Goal: Learn about a topic

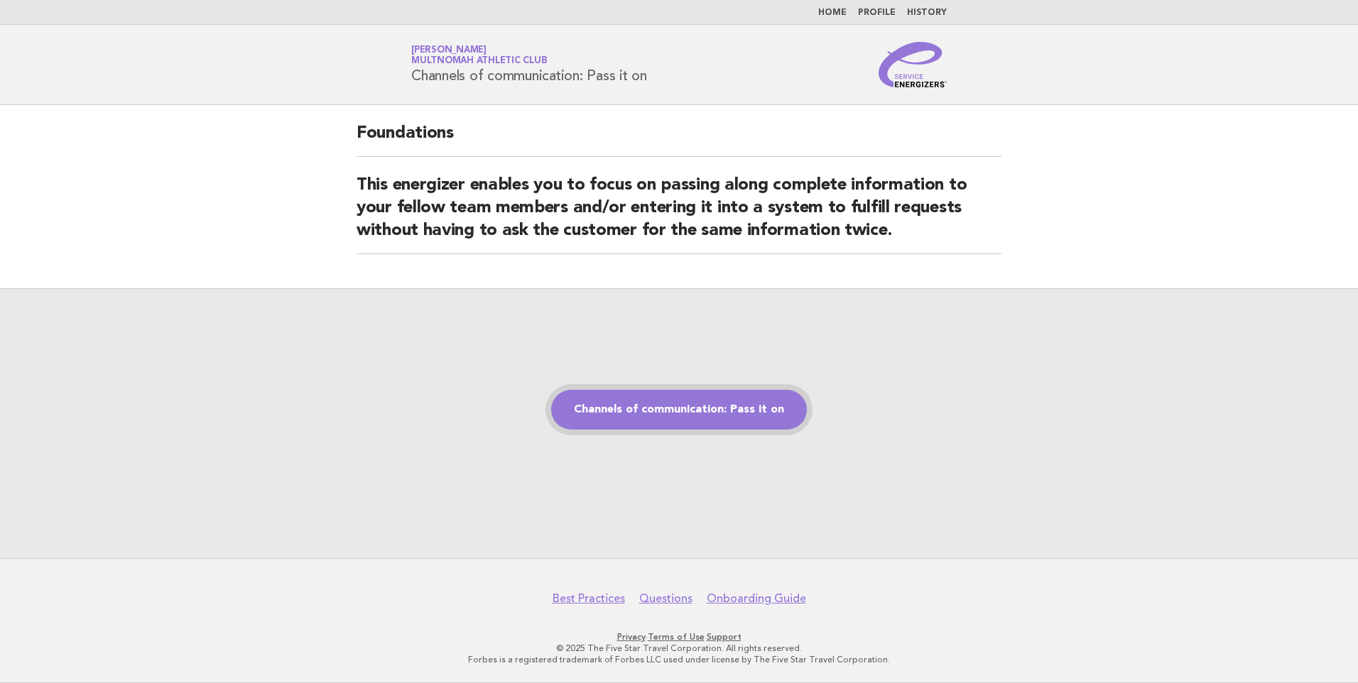
click at [671, 411] on link "Channels of communication: Pass it on" at bounding box center [679, 410] width 256 height 40
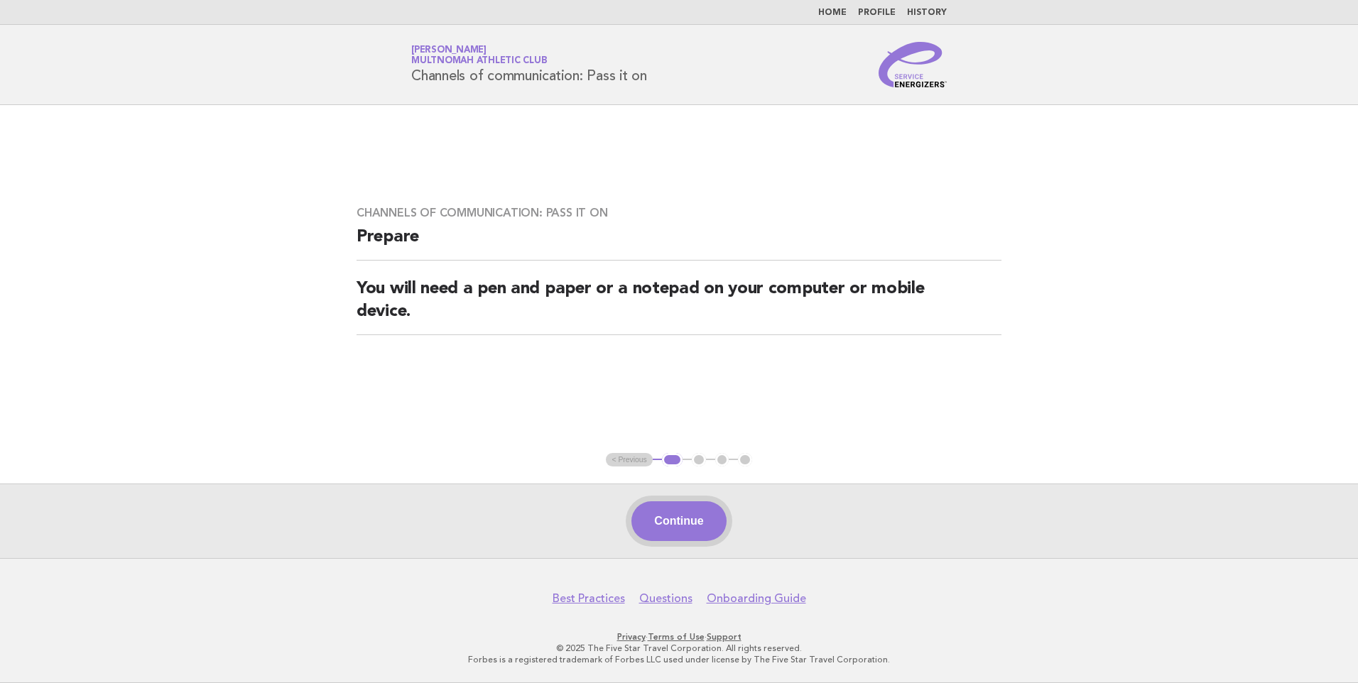
click at [672, 524] on button "Continue" at bounding box center [678, 521] width 94 height 40
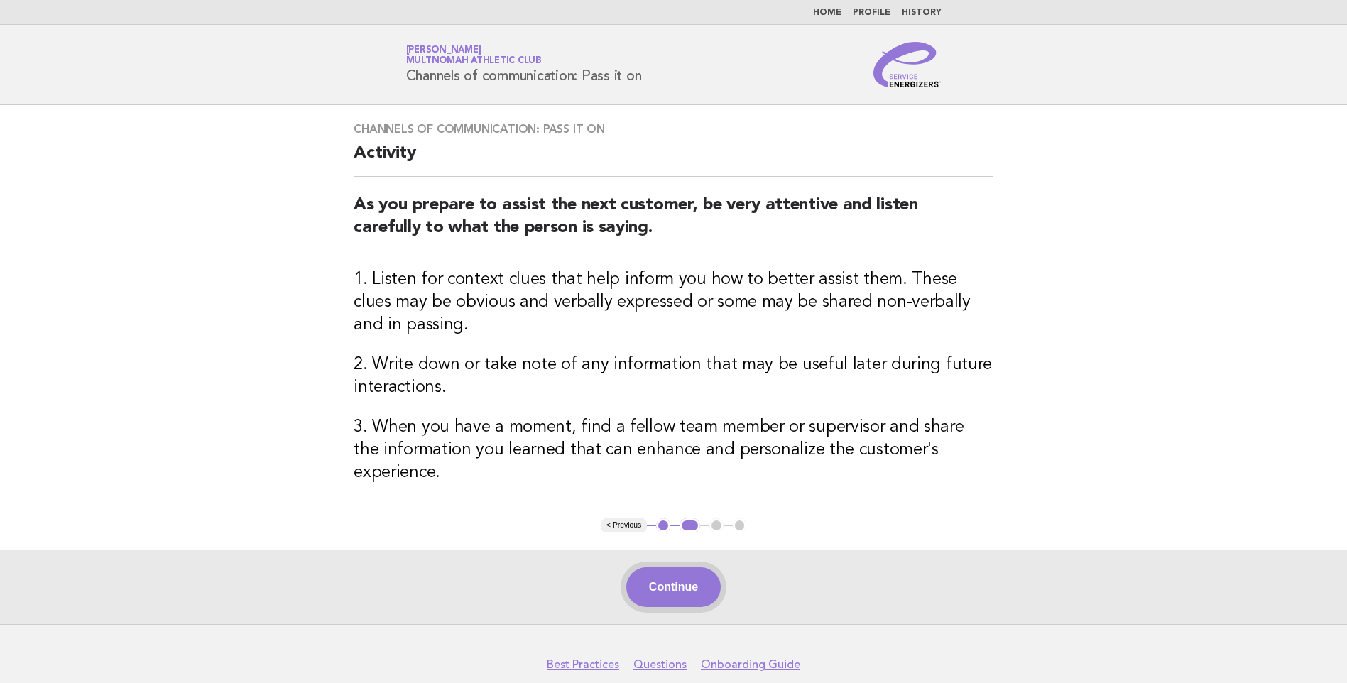
click at [644, 567] on button "Continue" at bounding box center [673, 587] width 94 height 40
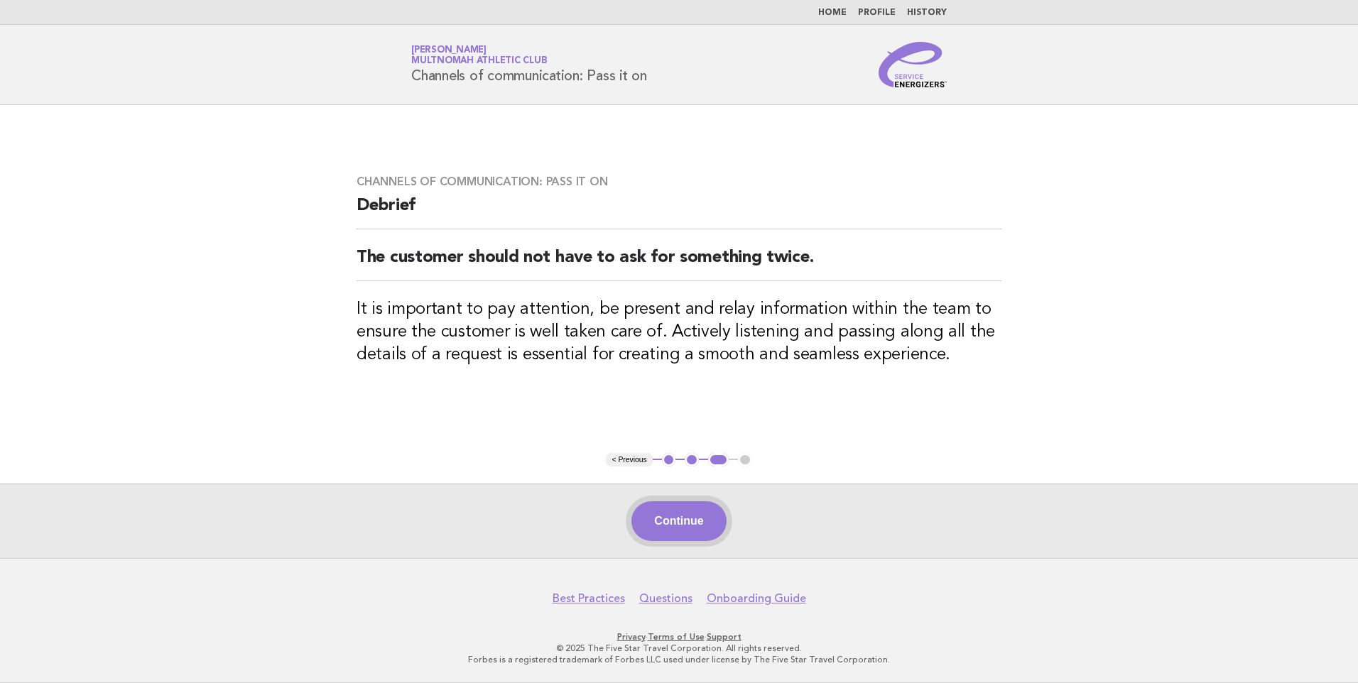
click at [677, 516] on button "Continue" at bounding box center [678, 521] width 94 height 40
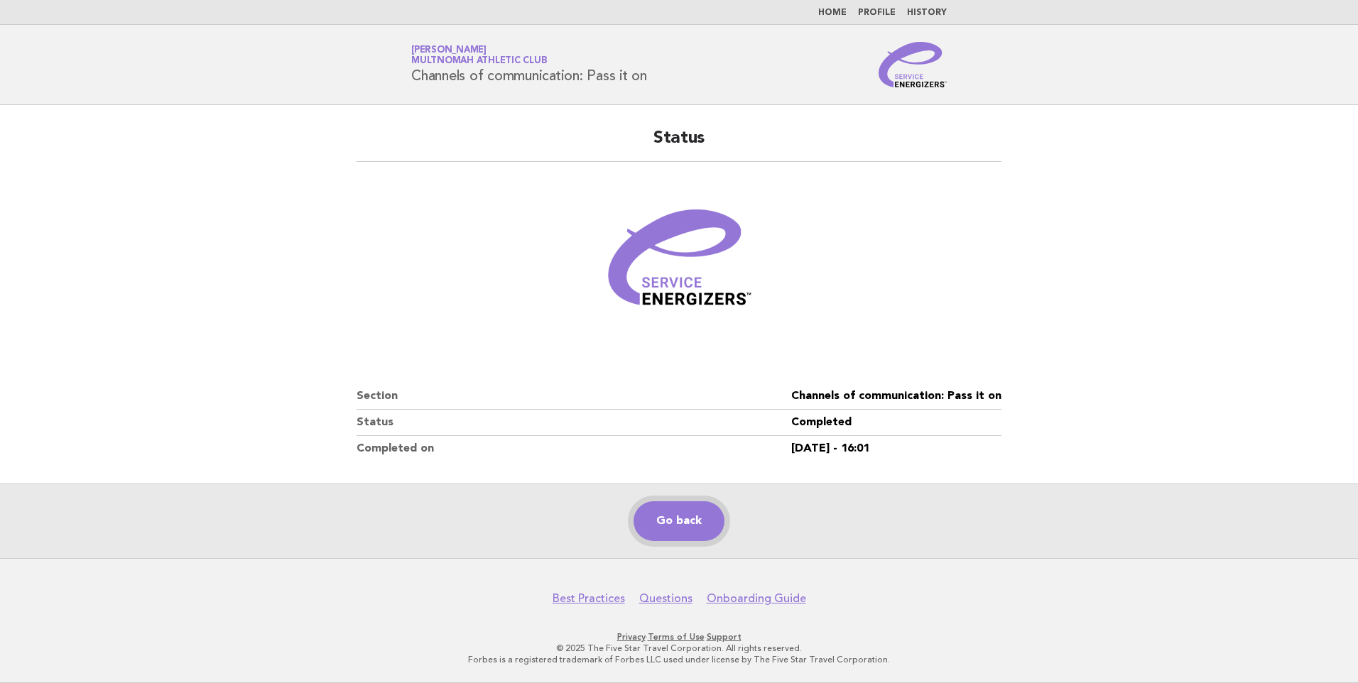
click at [677, 527] on link "Go back" at bounding box center [678, 521] width 91 height 40
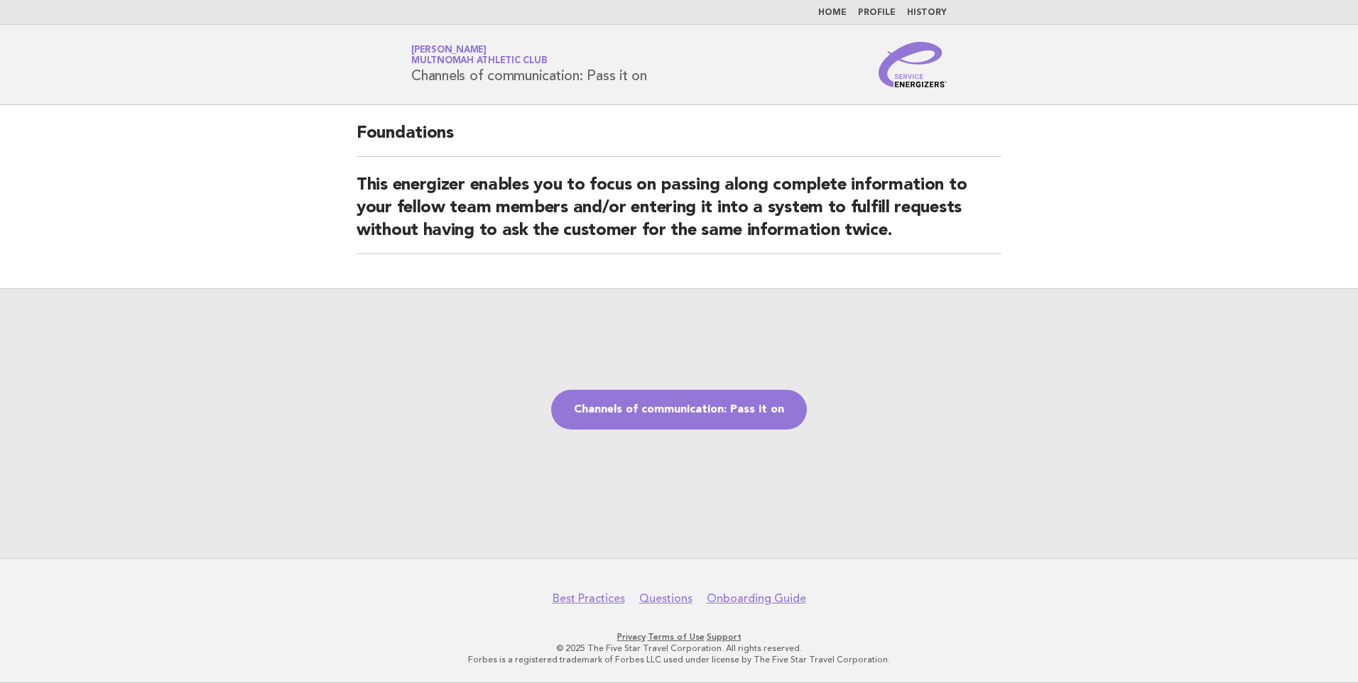
click at [619, 410] on link "Channels of communication: Pass it on" at bounding box center [679, 410] width 256 height 40
